Goal: Check status: Check status

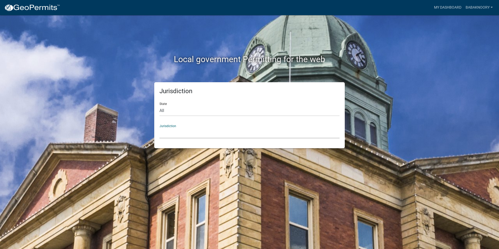
click at [201, 129] on select "[GEOGRAPHIC_DATA], [US_STATE] [GEOGRAPHIC_DATA], [US_STATE][PERSON_NAME][GEOGRA…" at bounding box center [250, 133] width 180 height 11
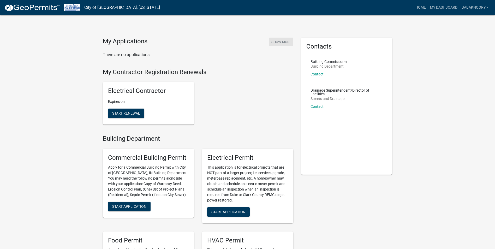
click at [283, 42] on button "Show More" at bounding box center [282, 42] width 24 height 9
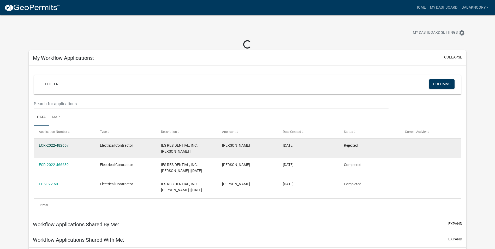
click at [66, 144] on link "ECR-2022-482657" at bounding box center [54, 145] width 30 height 4
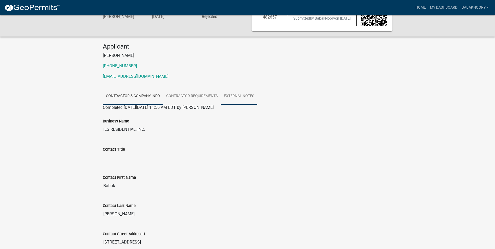
click at [242, 97] on link "External Notes" at bounding box center [239, 96] width 37 height 17
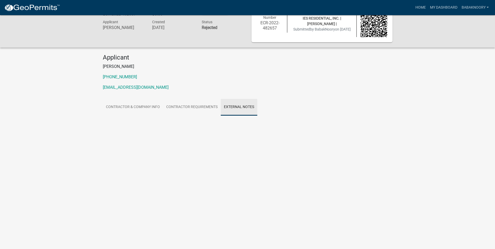
scroll to position [15, 0]
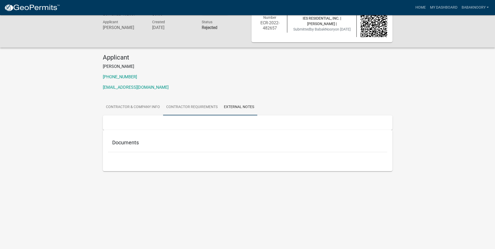
click at [205, 103] on link "Contractor Requirements" at bounding box center [192, 107] width 58 height 17
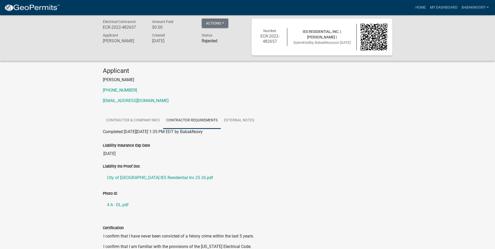
scroll to position [0, 0]
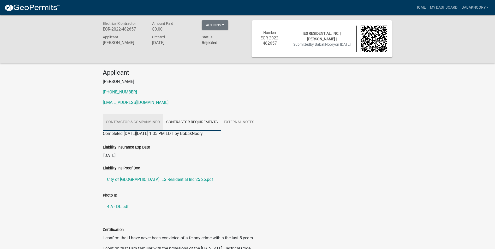
click at [133, 121] on link "Contractor & Company Info" at bounding box center [133, 122] width 60 height 17
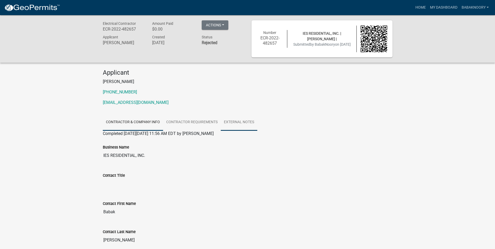
click at [247, 125] on link "External Notes" at bounding box center [239, 122] width 37 height 17
